Goal: Navigation & Orientation: Find specific page/section

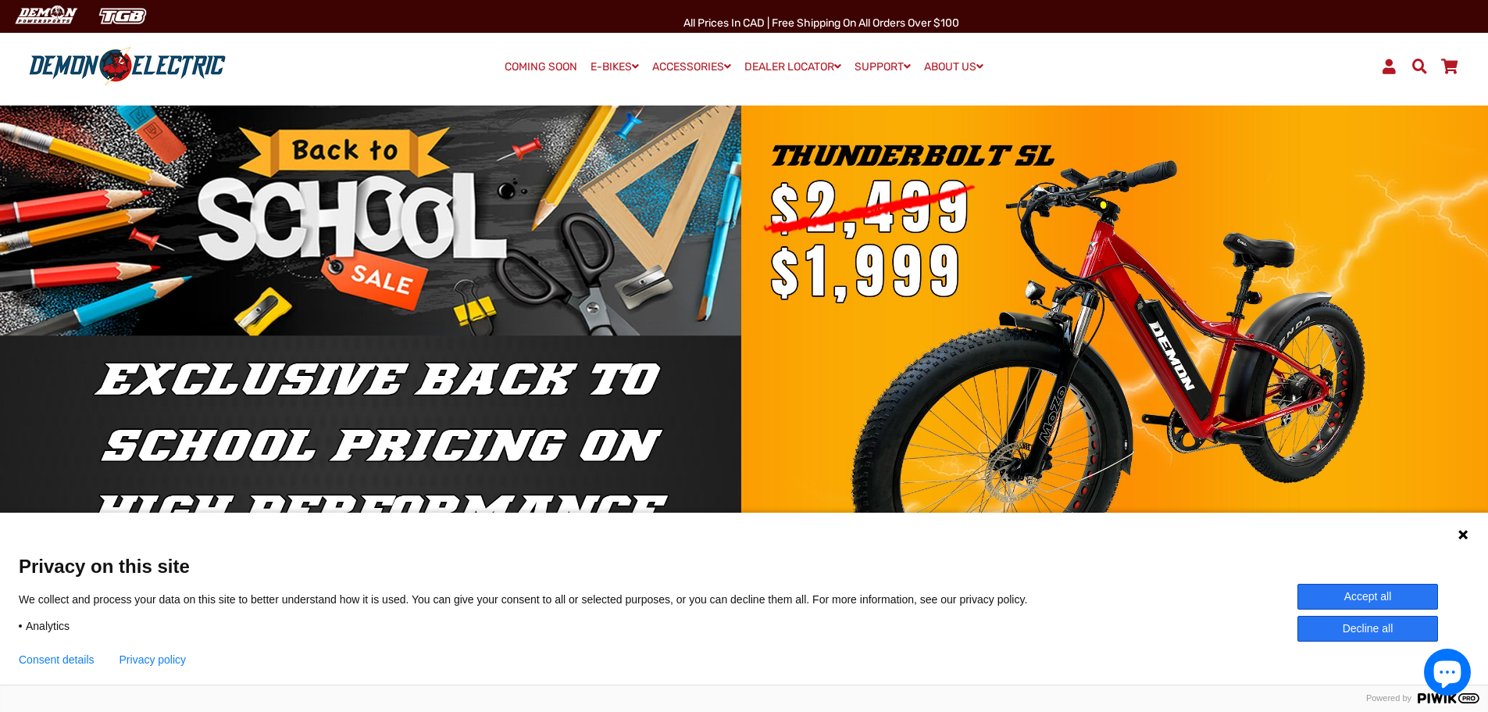
click at [1461, 536] on icon at bounding box center [1463, 534] width 9 height 9
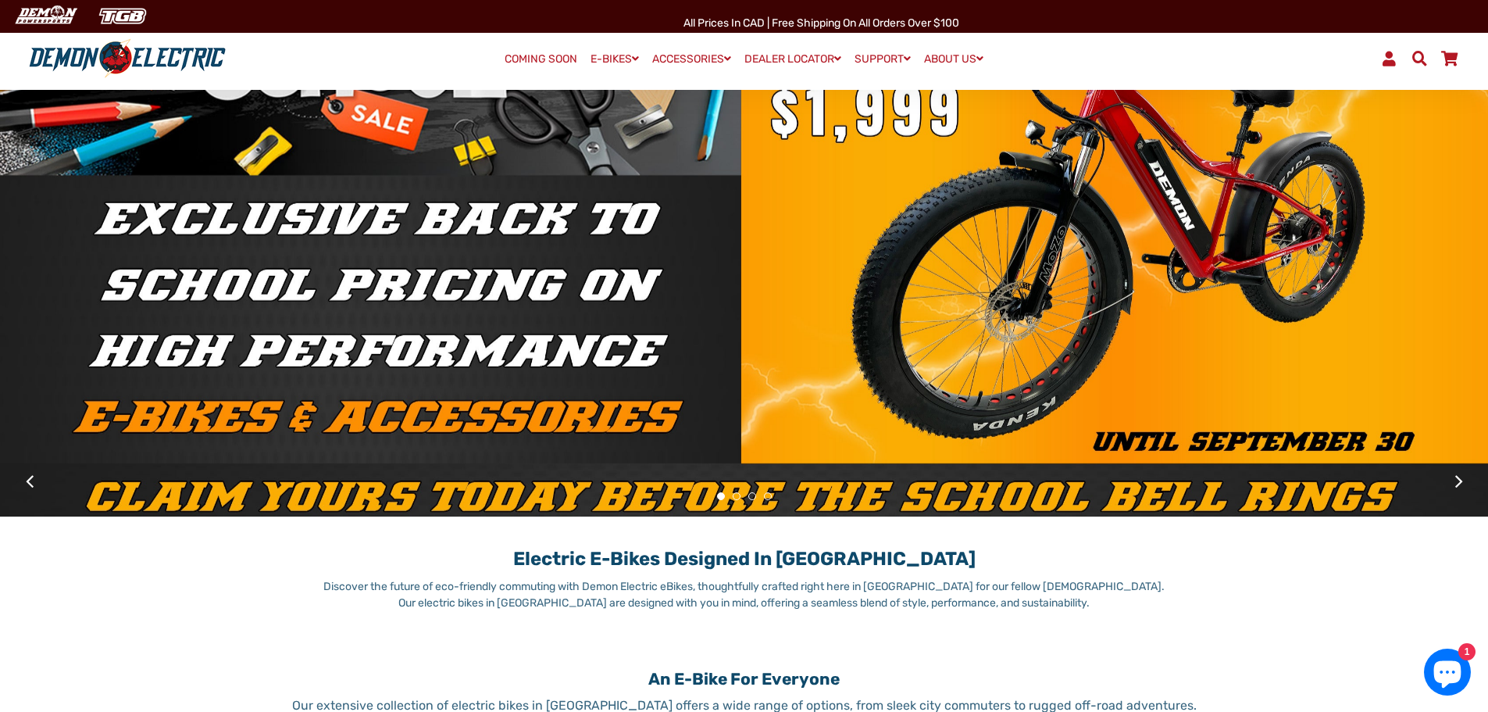
scroll to position [234, 0]
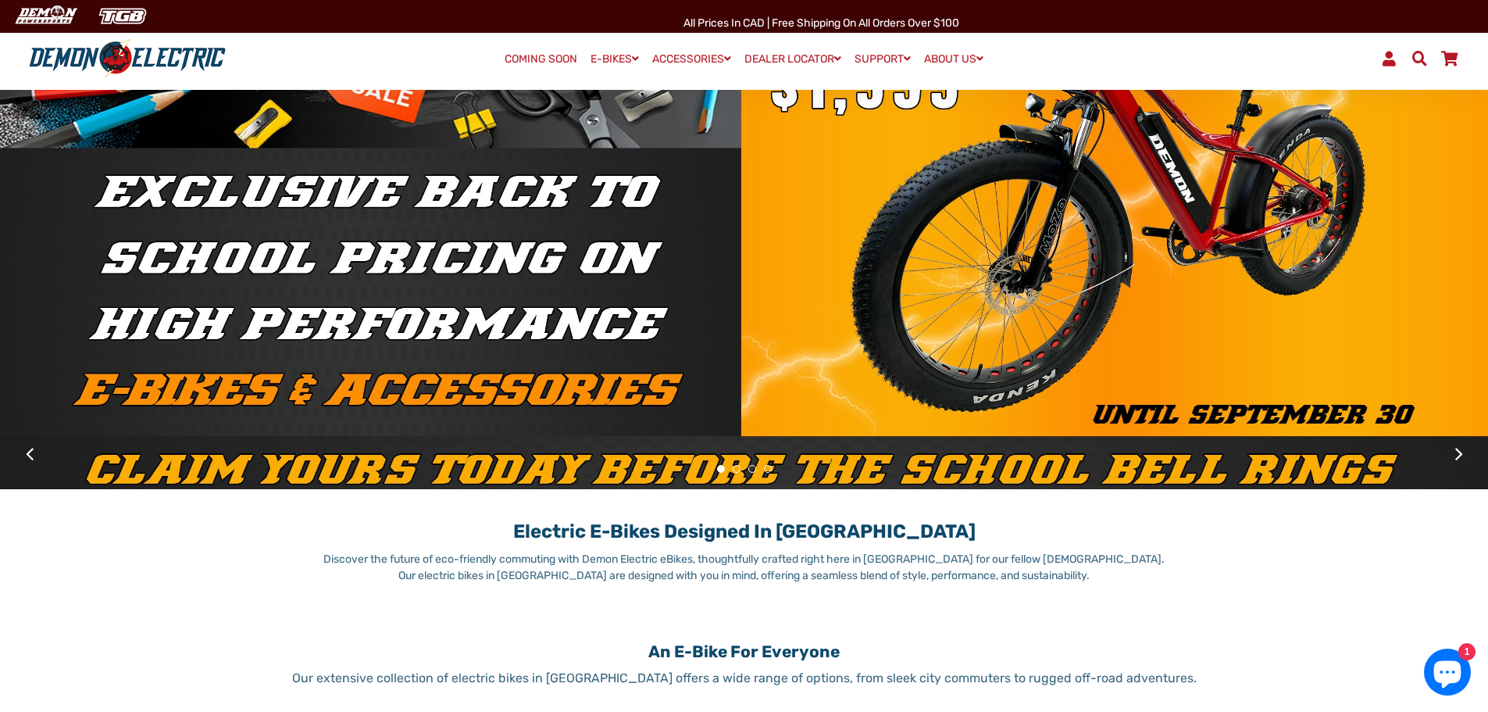
click at [1459, 449] on button at bounding box center [1458, 453] width 27 height 27
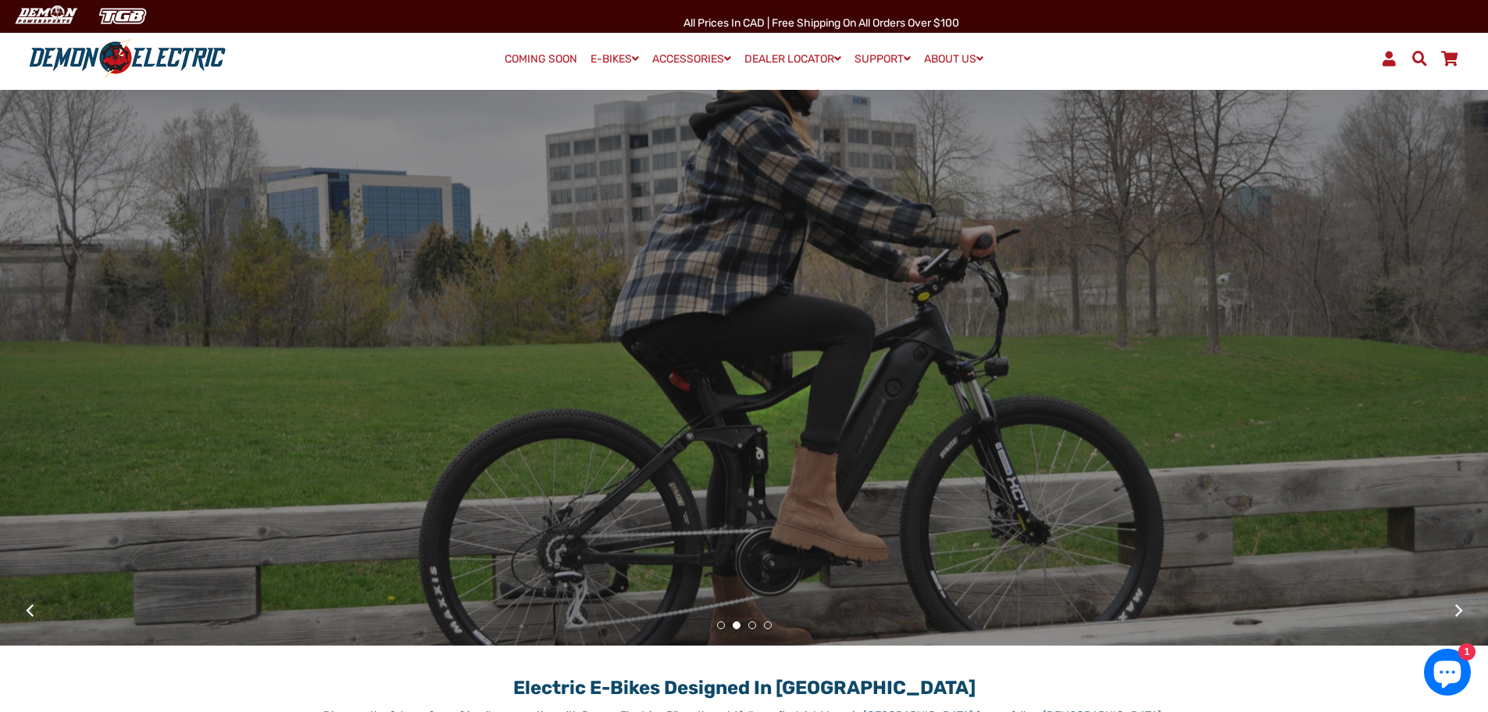
scroll to position [0, 0]
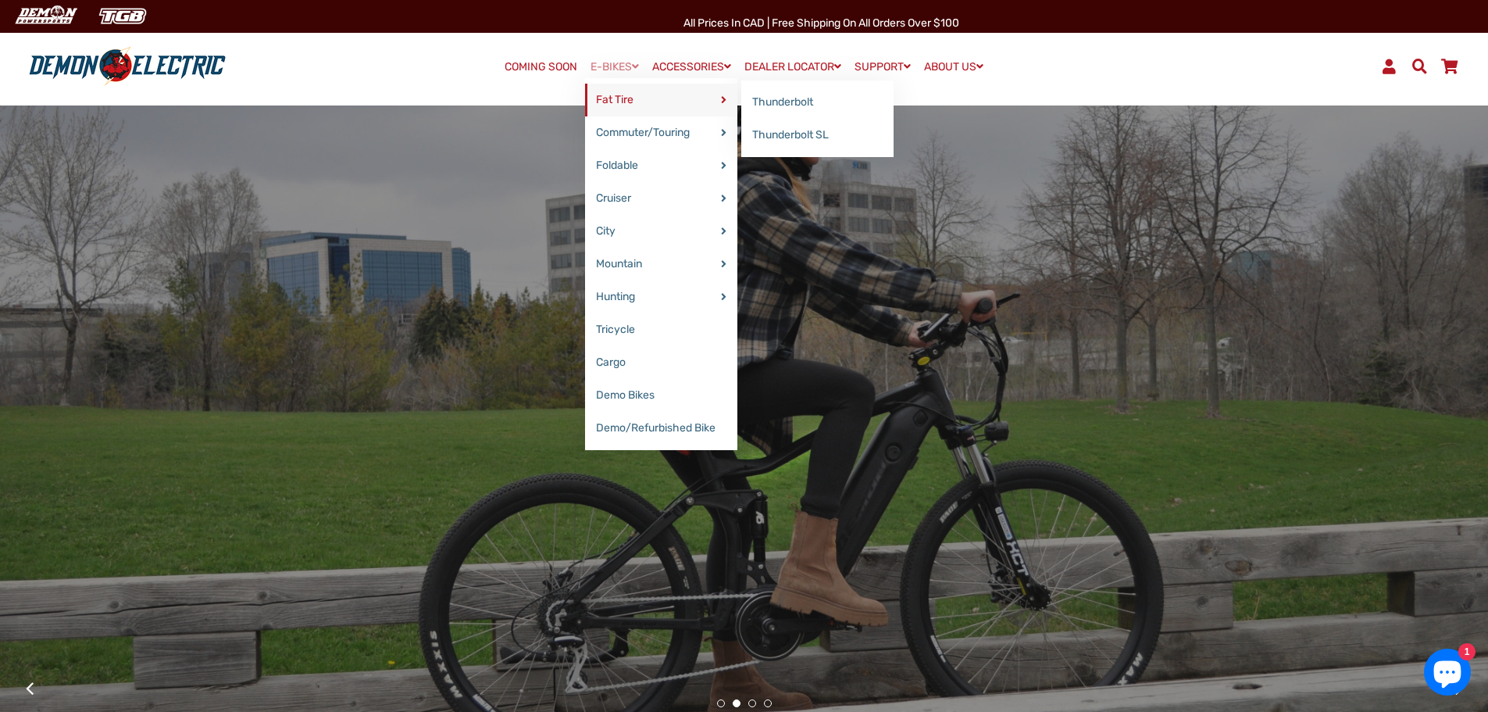
click at [598, 97] on link "Fat Tire" at bounding box center [661, 100] width 152 height 33
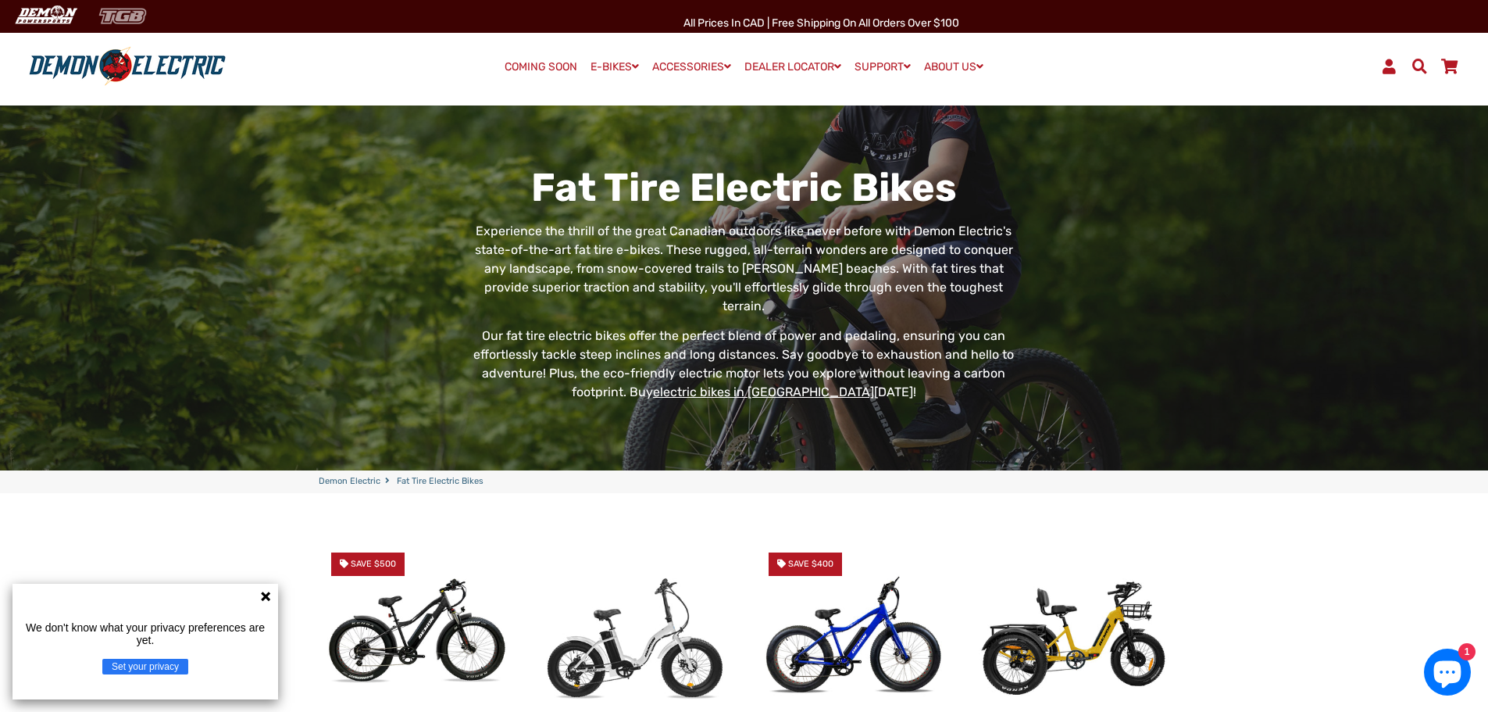
click at [130, 17] on img at bounding box center [123, 16] width 64 height 26
